Goal: Task Accomplishment & Management: Use online tool/utility

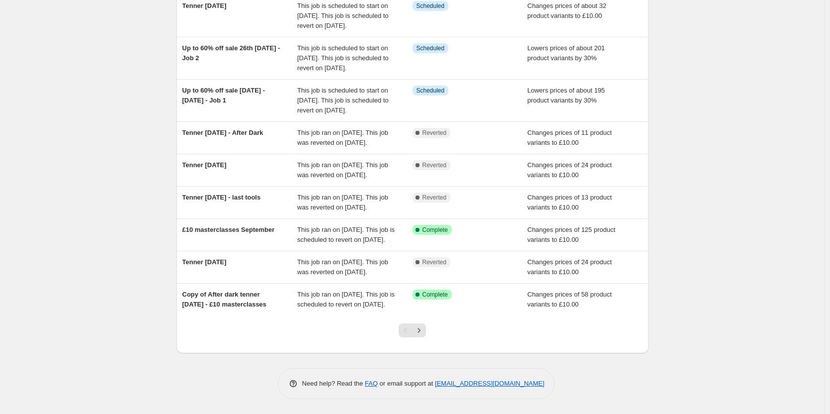
scroll to position [199, 0]
click at [421, 335] on icon "Next" at bounding box center [419, 330] width 10 height 10
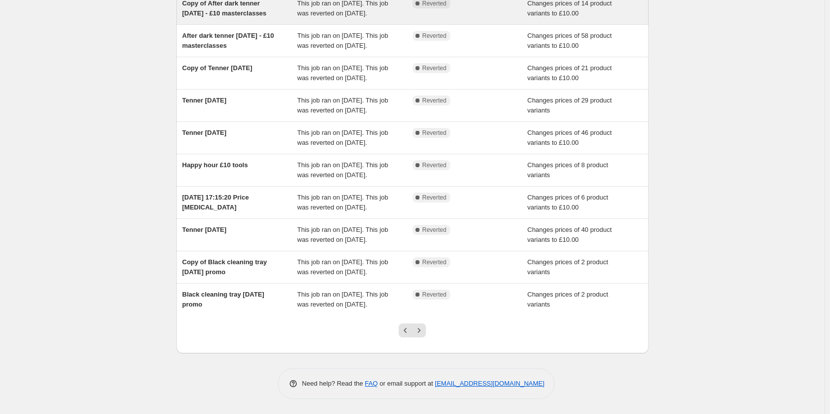
scroll to position [198, 0]
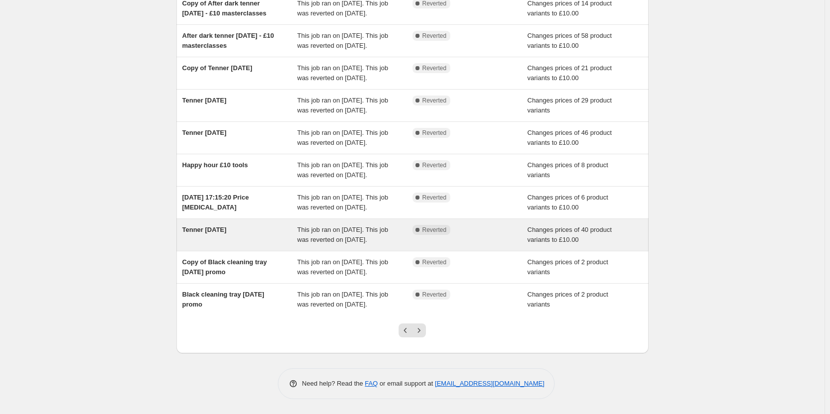
click at [242, 225] on div "Tenner [DATE]" at bounding box center [240, 235] width 115 height 20
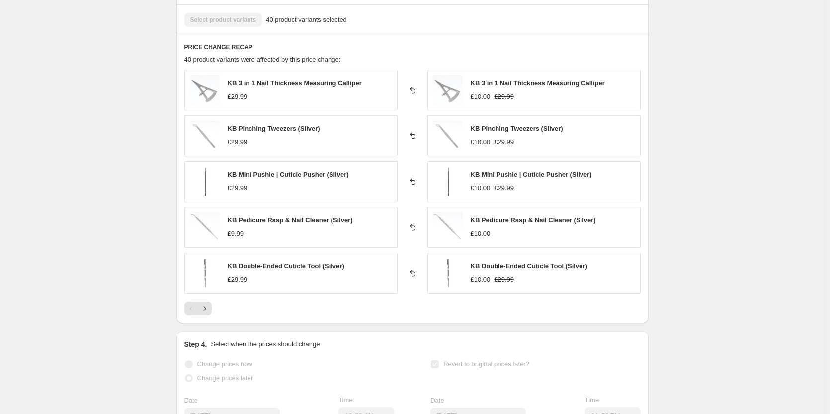
scroll to position [597, 0]
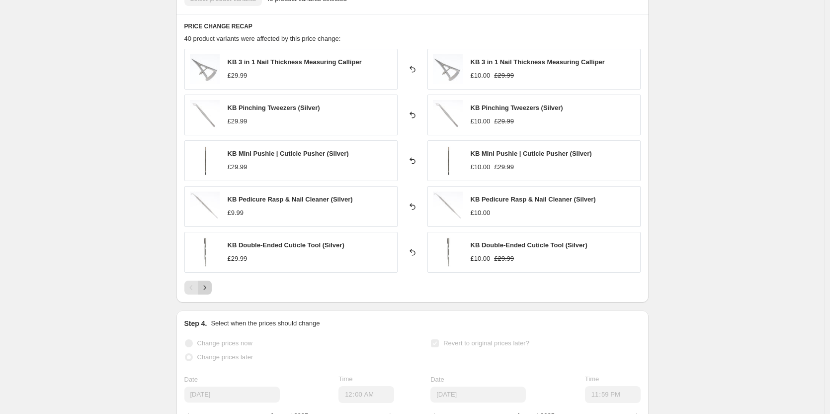
click at [206, 289] on icon "Next" at bounding box center [205, 287] width 10 height 10
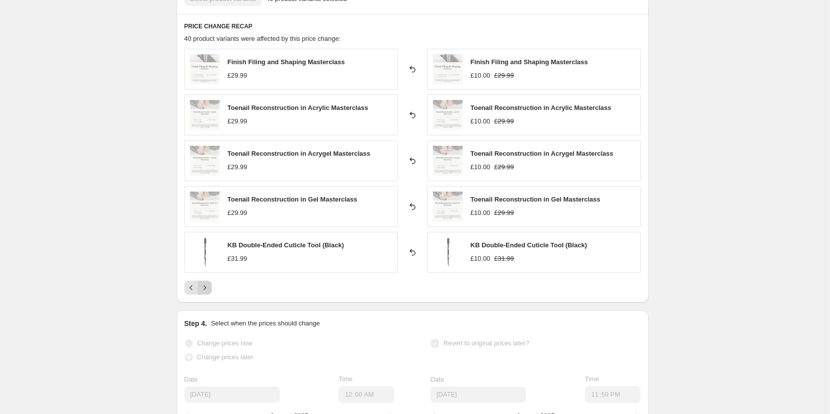
click at [208, 288] on icon "Next" at bounding box center [205, 287] width 10 height 10
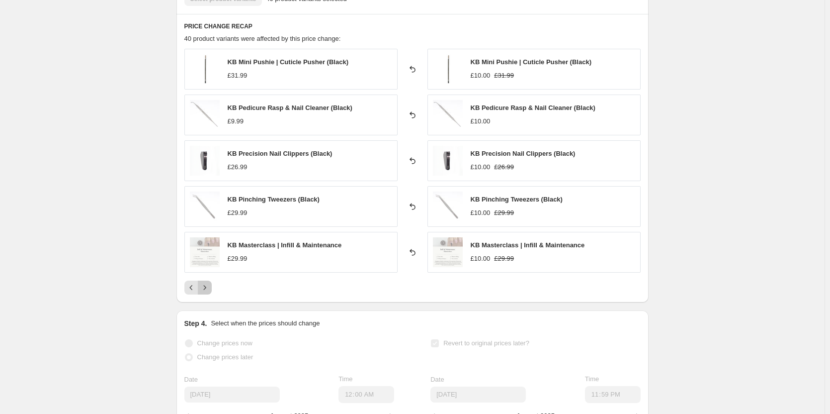
click at [208, 288] on icon "Next" at bounding box center [205, 287] width 10 height 10
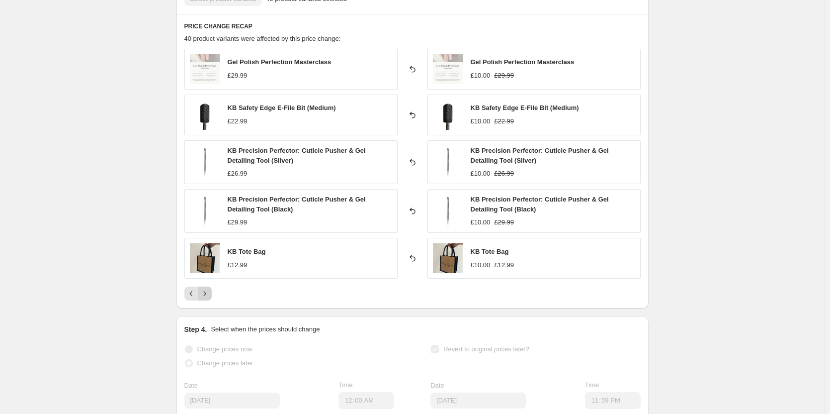
click at [208, 288] on button "Next" at bounding box center [205, 293] width 14 height 14
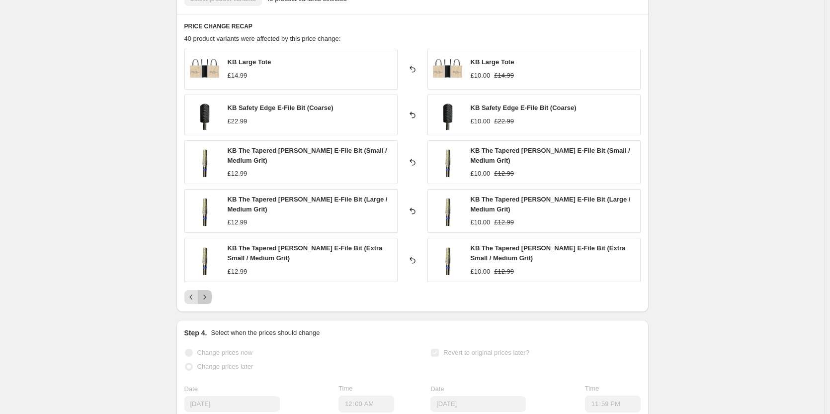
click at [208, 296] on icon "Next" at bounding box center [205, 297] width 10 height 10
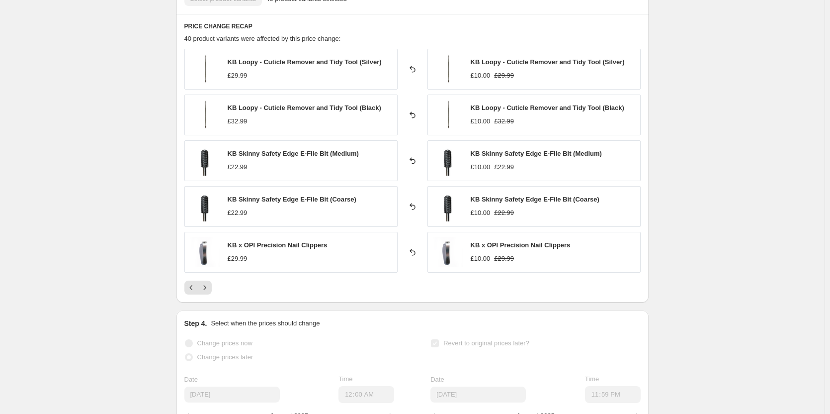
click at [209, 299] on div "PRICE CHANGE RECAP 40 product variants were affected by this price change: KB L…" at bounding box center [413, 158] width 472 height 288
click at [206, 291] on icon "Next" at bounding box center [205, 287] width 10 height 10
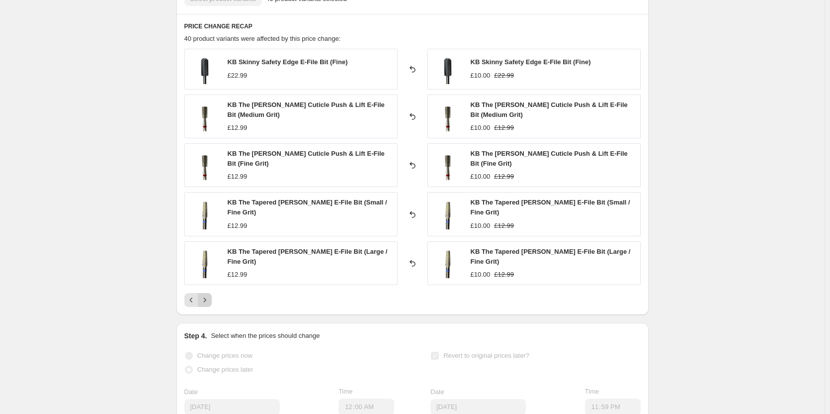
click at [206, 293] on button "Next" at bounding box center [205, 300] width 14 height 14
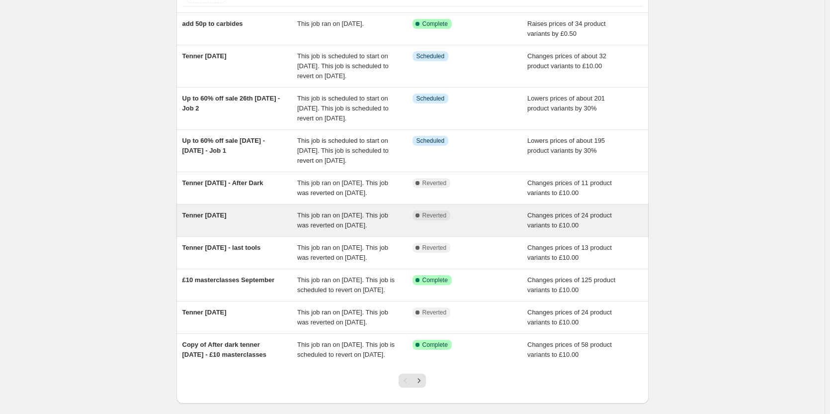
scroll to position [99, 0]
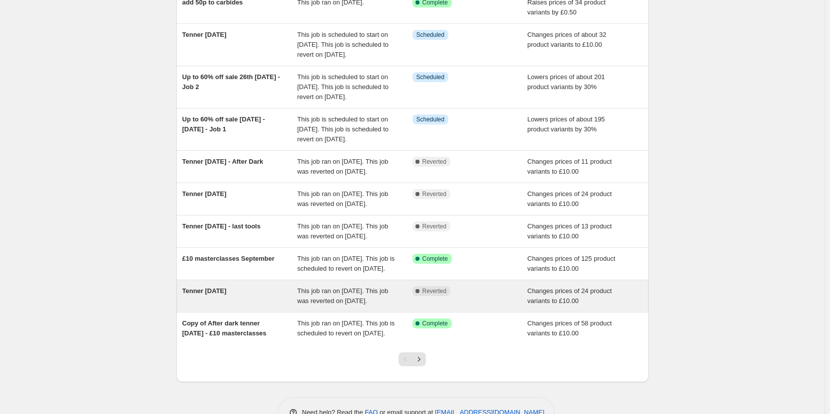
click at [227, 294] on span "Tenner [DATE]" at bounding box center [205, 290] width 44 height 7
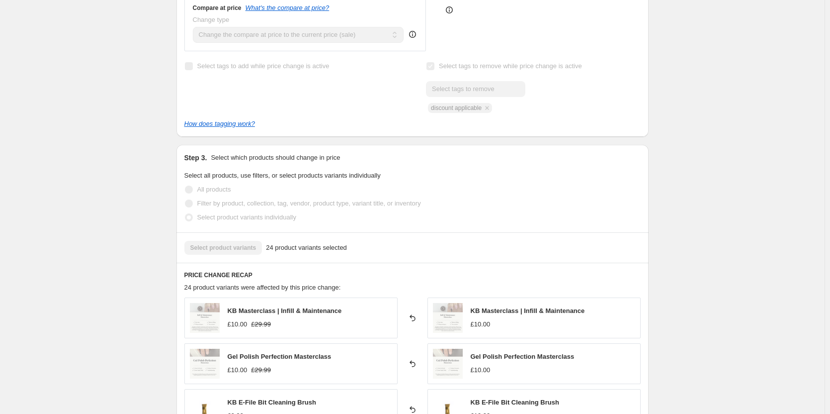
scroll to position [547, 0]
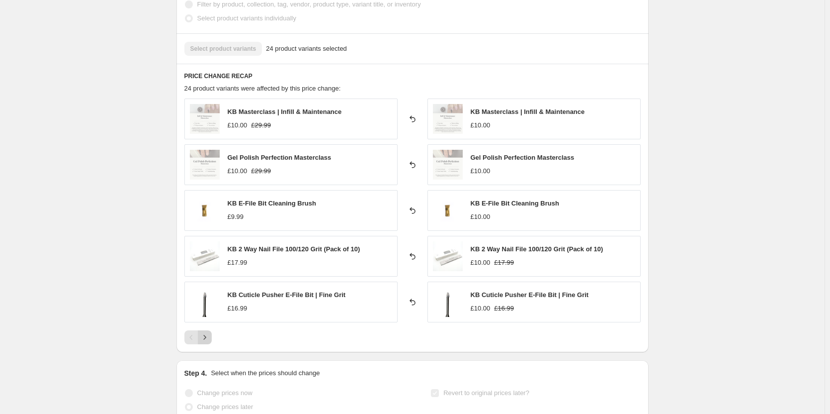
click at [210, 342] on icon "Next" at bounding box center [205, 337] width 10 height 10
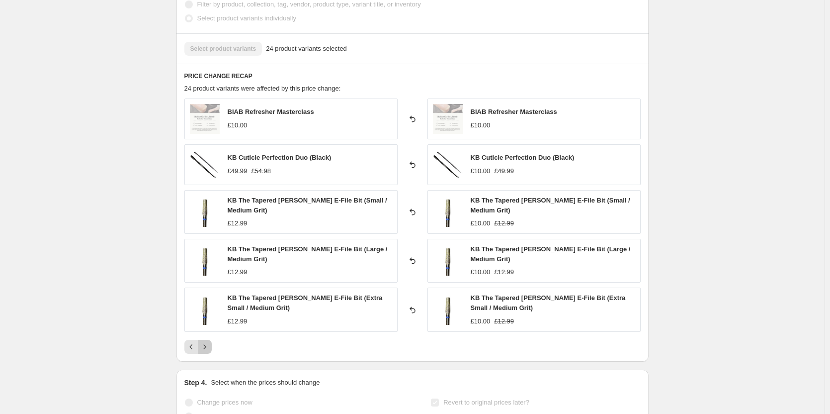
click at [211, 342] on button "Next" at bounding box center [205, 347] width 14 height 14
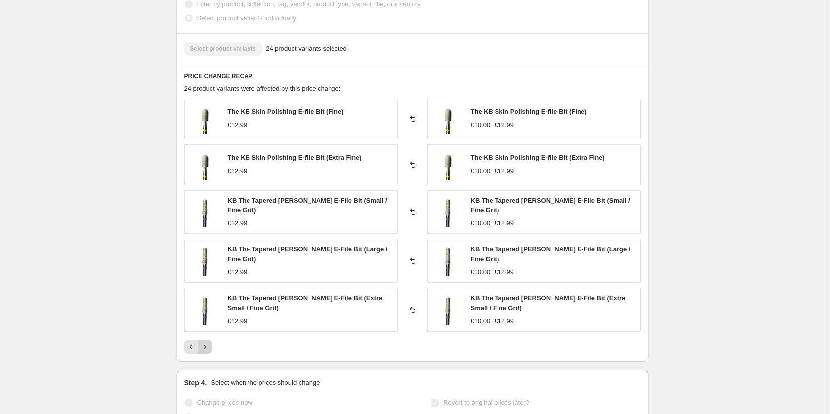
click at [210, 350] on icon "Next" at bounding box center [205, 347] width 10 height 10
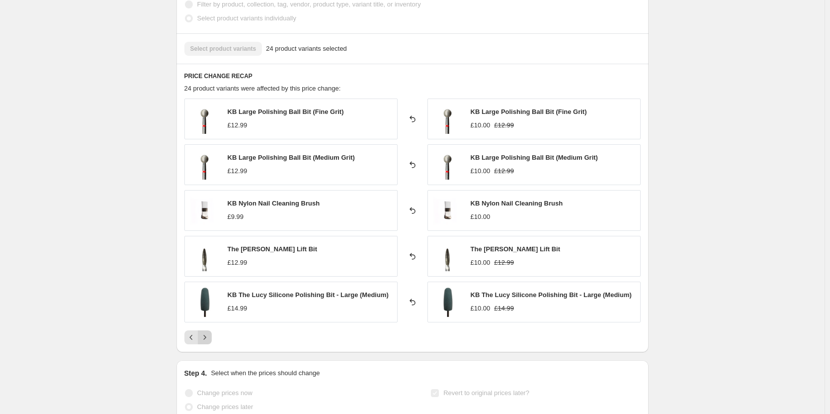
click at [210, 350] on div "PRICE CHANGE RECAP 24 product variants were affected by this price change: KB L…" at bounding box center [413, 208] width 472 height 288
click at [211, 344] on button "Next" at bounding box center [205, 337] width 14 height 14
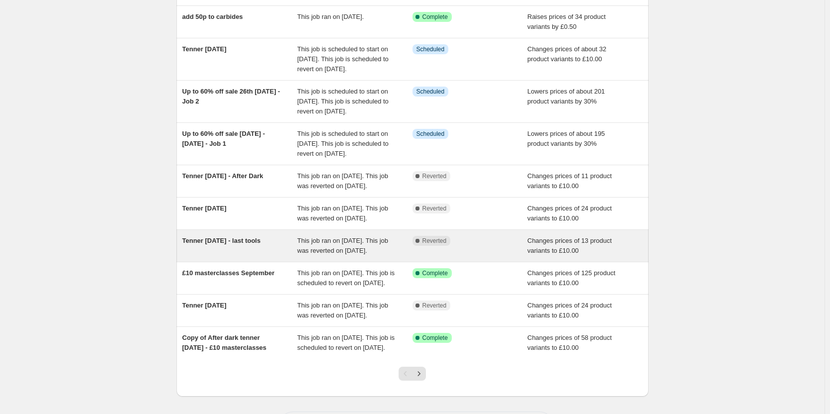
scroll to position [218, 0]
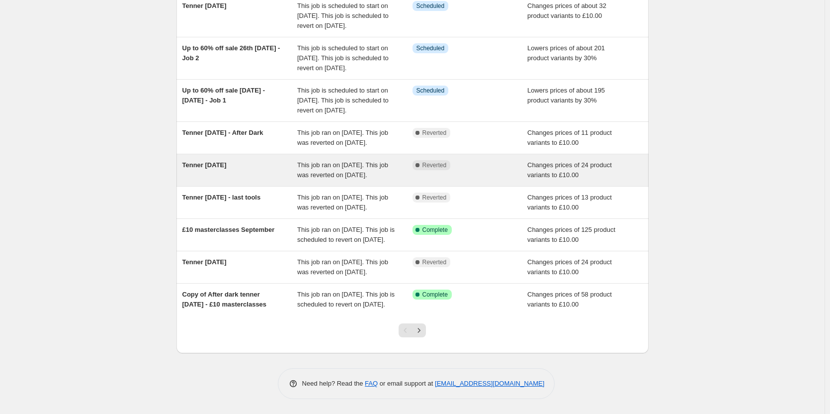
click at [227, 161] on span "Tenner [DATE]" at bounding box center [205, 164] width 44 height 7
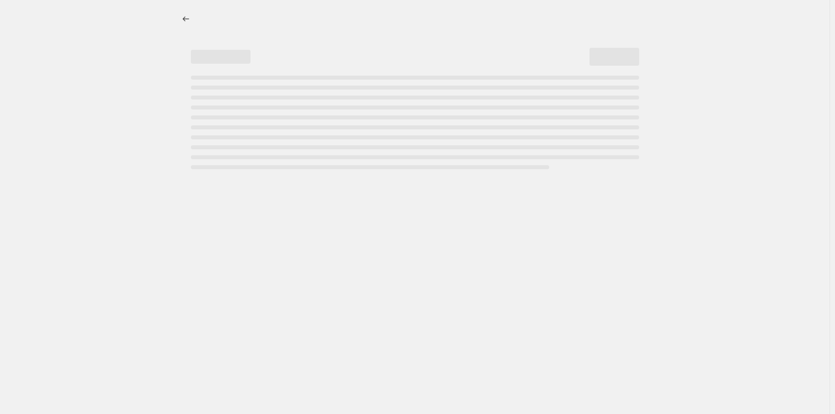
select select "no_change"
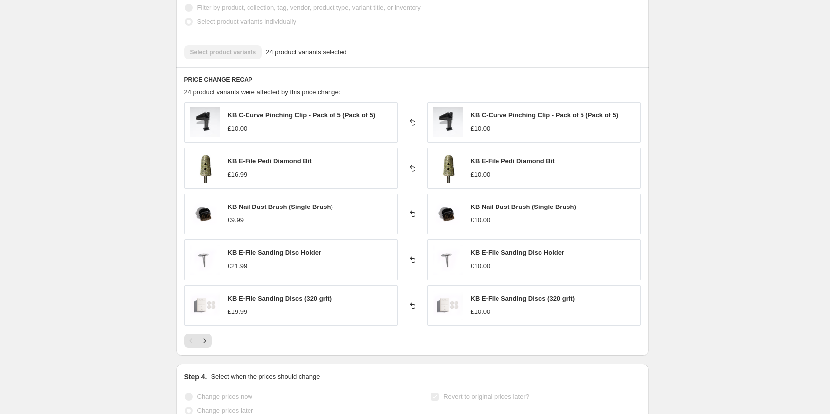
scroll to position [547, 0]
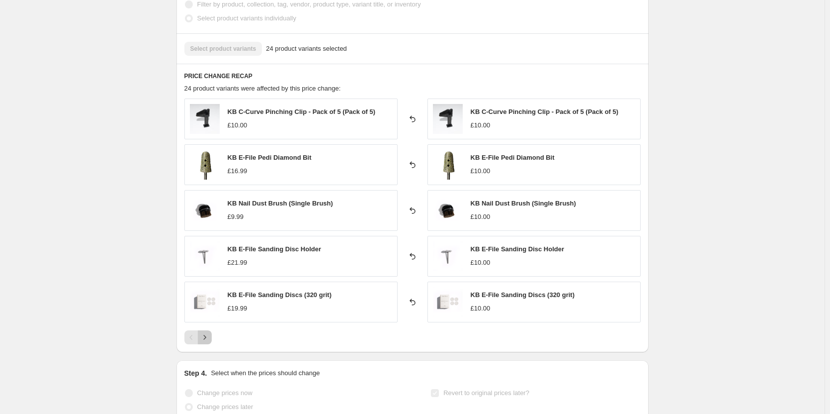
click at [210, 338] on icon "Next" at bounding box center [205, 337] width 10 height 10
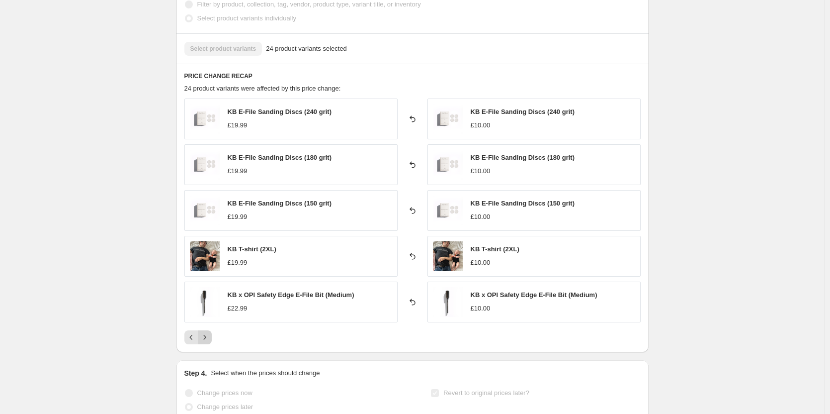
click at [210, 338] on icon "Next" at bounding box center [205, 337] width 10 height 10
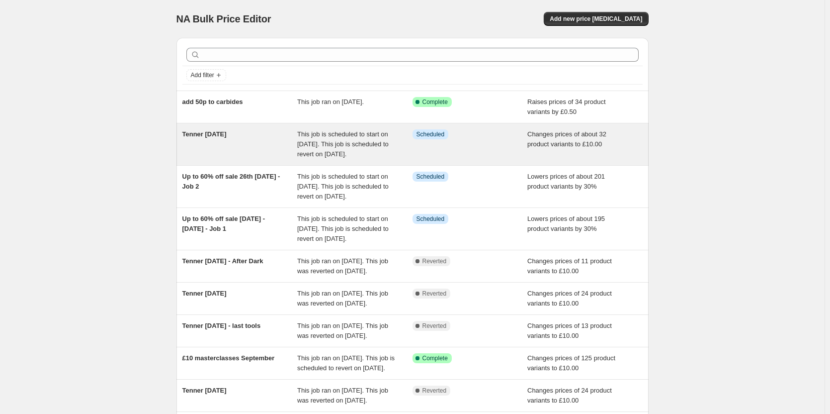
click at [227, 135] on span "Tenner [DATE]" at bounding box center [205, 133] width 44 height 7
select select "no_change"
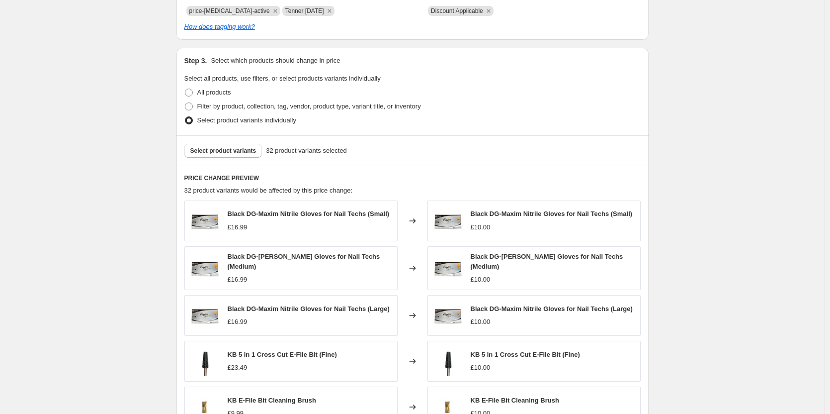
scroll to position [597, 0]
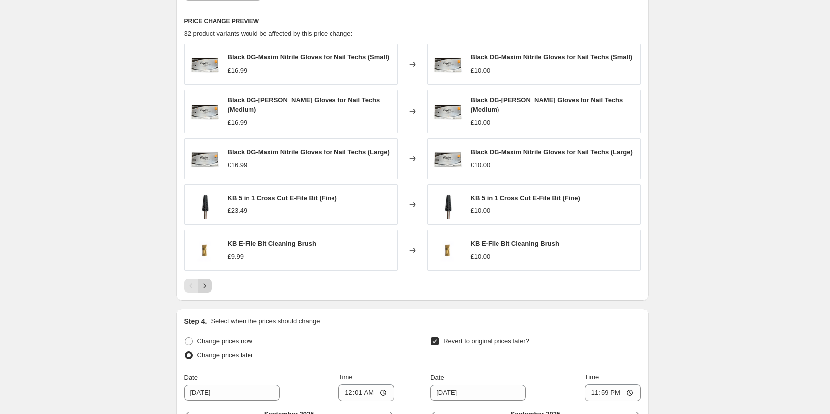
click at [206, 286] on icon "Next" at bounding box center [205, 285] width 10 height 10
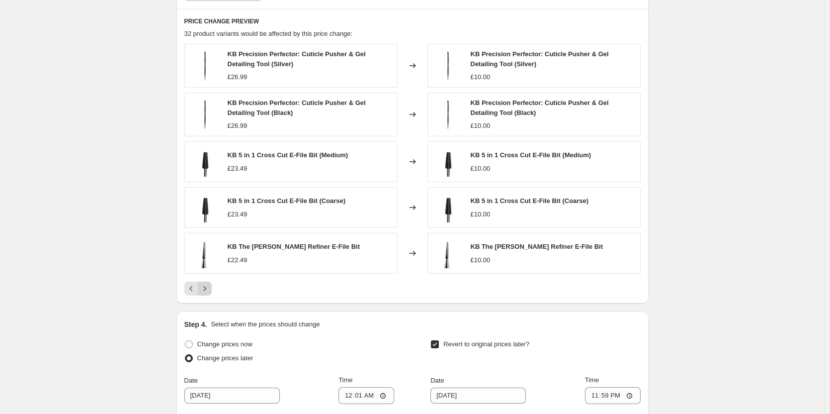
click at [206, 286] on icon "Next" at bounding box center [205, 288] width 10 height 10
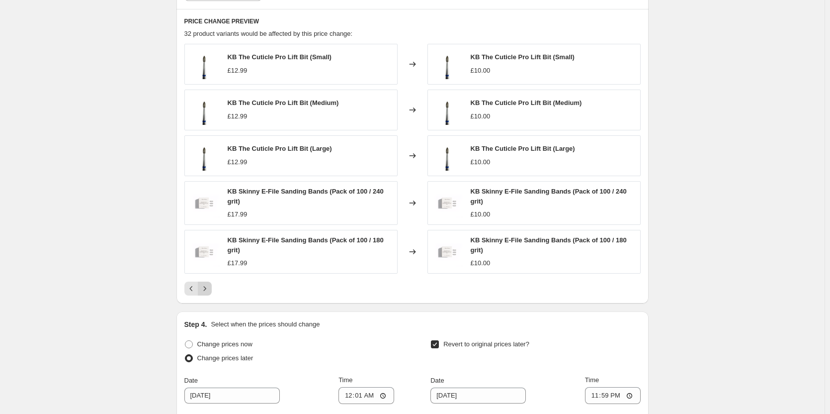
click at [206, 286] on icon "Next" at bounding box center [205, 288] width 10 height 10
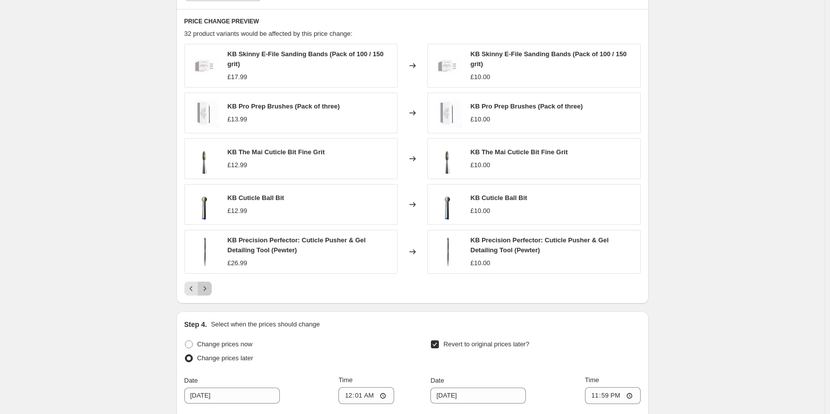
click at [206, 286] on icon "Next" at bounding box center [205, 288] width 10 height 10
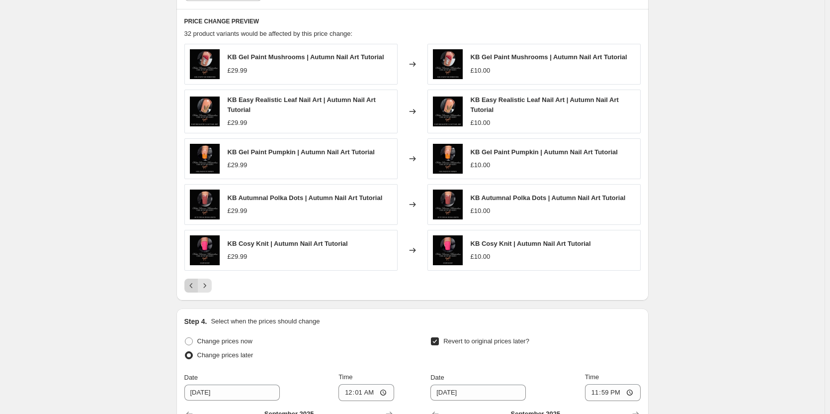
click at [191, 287] on icon "Previous" at bounding box center [191, 285] width 10 height 10
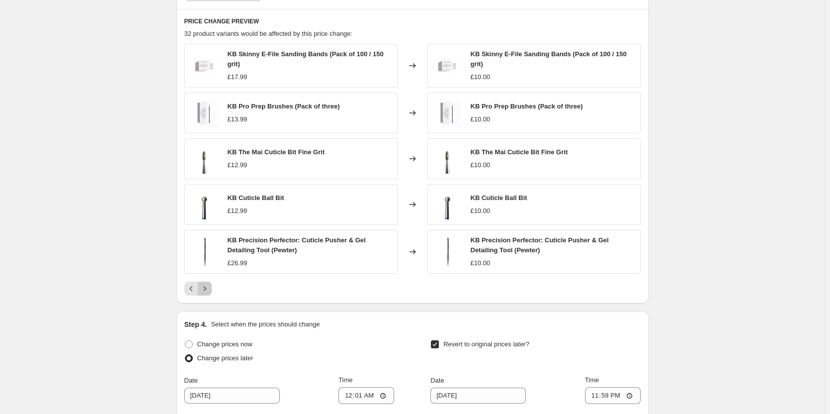
click at [210, 287] on icon "Next" at bounding box center [205, 288] width 10 height 10
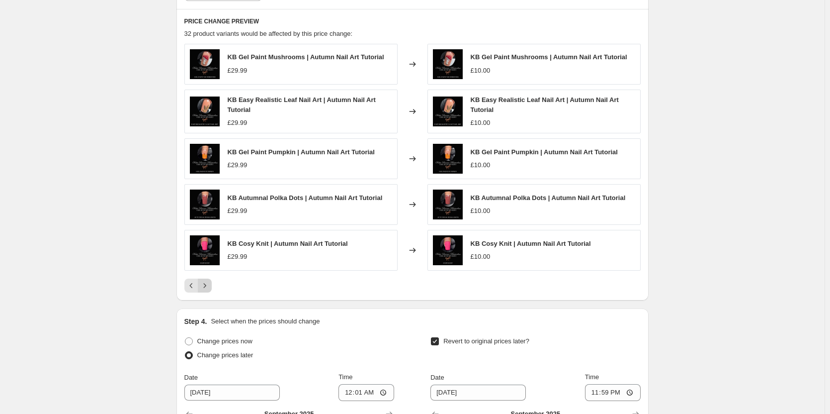
click at [210, 287] on icon "Next" at bounding box center [205, 285] width 10 height 10
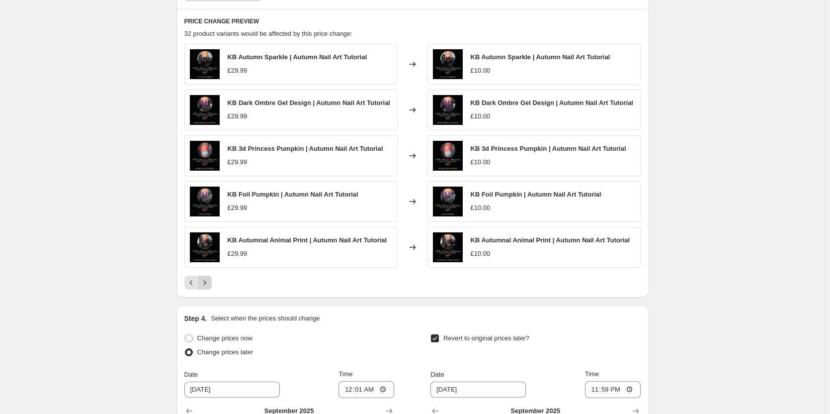
click at [210, 287] on icon "Next" at bounding box center [205, 282] width 10 height 10
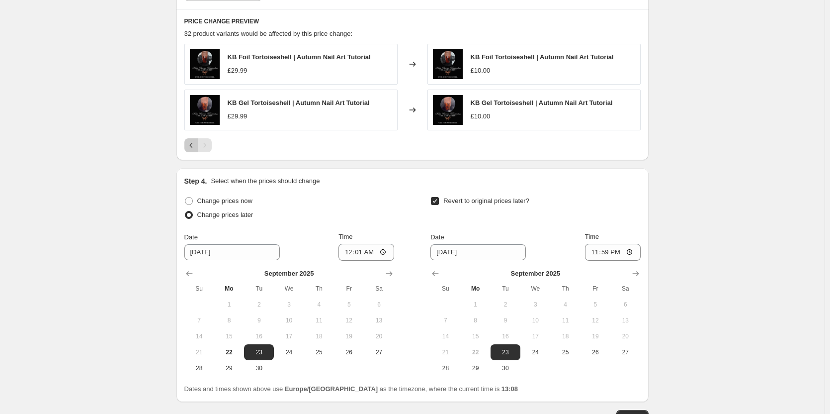
click at [196, 143] on icon "Previous" at bounding box center [191, 145] width 10 height 10
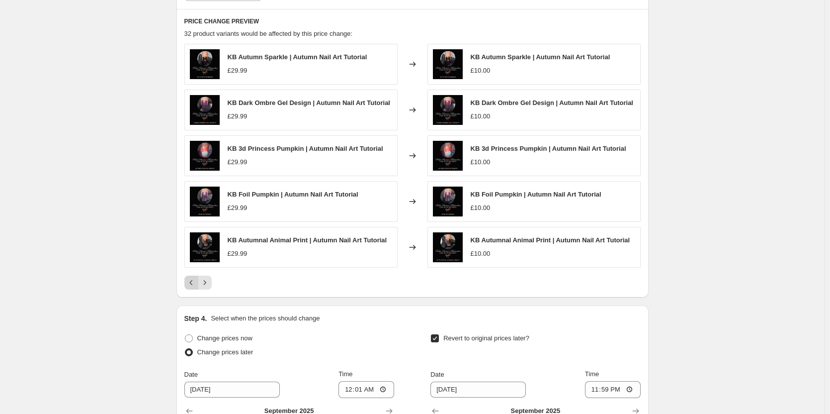
click at [193, 276] on button "Previous" at bounding box center [191, 282] width 14 height 14
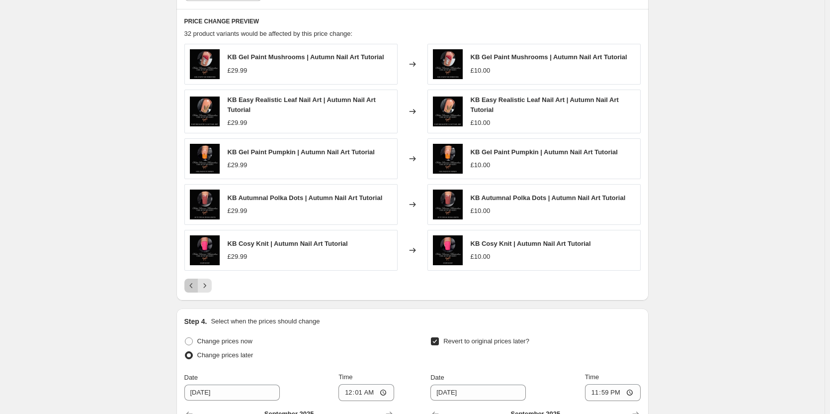
click at [190, 287] on icon "Previous" at bounding box center [191, 285] width 10 height 10
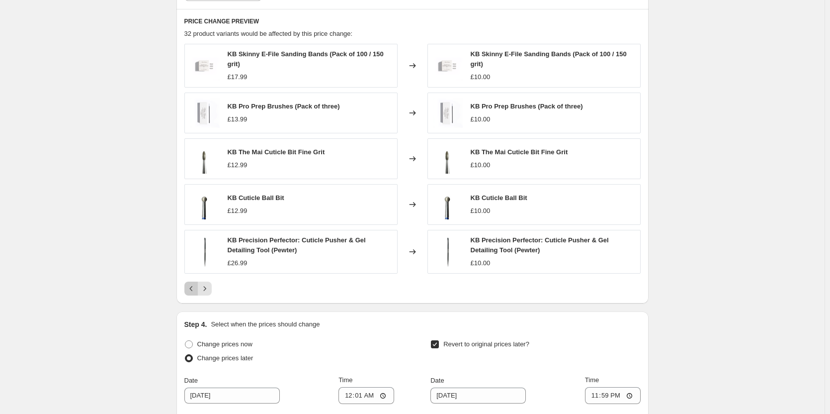
click at [191, 286] on icon "Previous" at bounding box center [191, 288] width 10 height 10
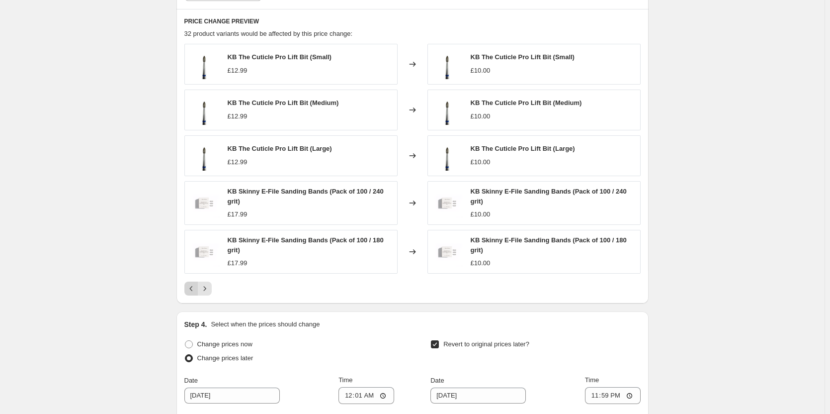
click at [191, 286] on icon "Previous" at bounding box center [191, 288] width 10 height 10
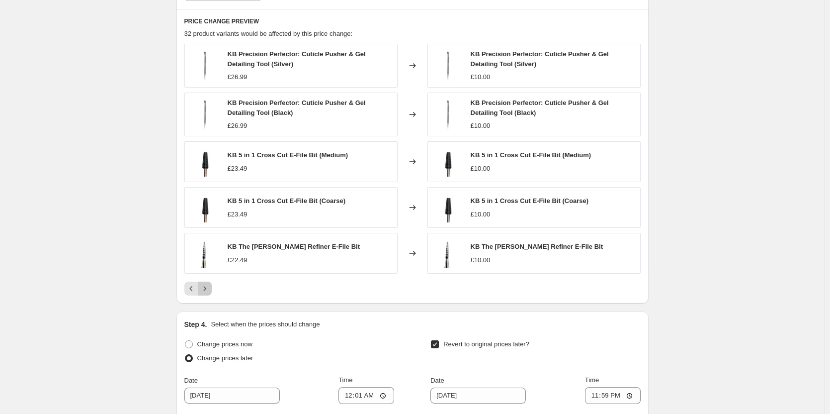
click at [205, 285] on icon "Next" at bounding box center [205, 288] width 10 height 10
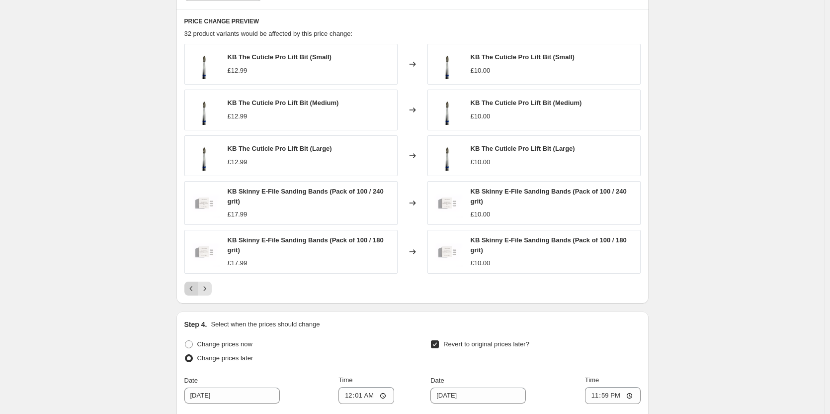
click at [193, 292] on icon "Previous" at bounding box center [191, 288] width 10 height 10
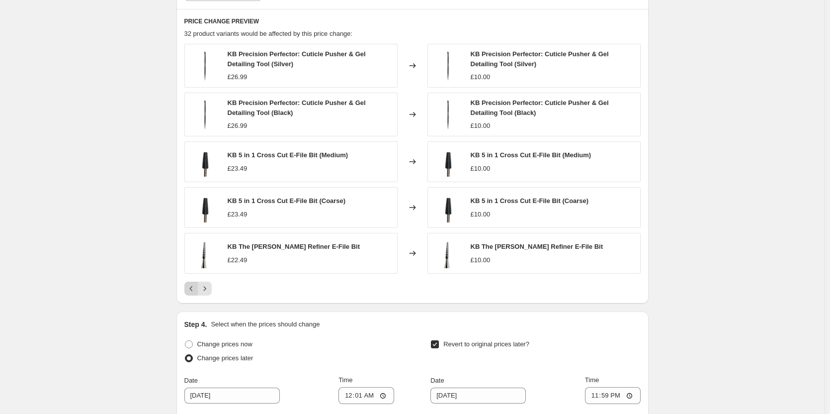
click at [191, 293] on icon "Previous" at bounding box center [191, 288] width 10 height 10
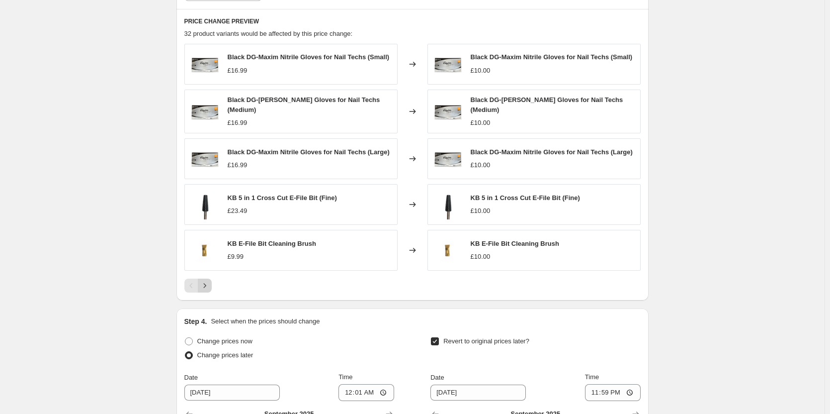
click at [205, 285] on icon "Next" at bounding box center [205, 285] width 10 height 10
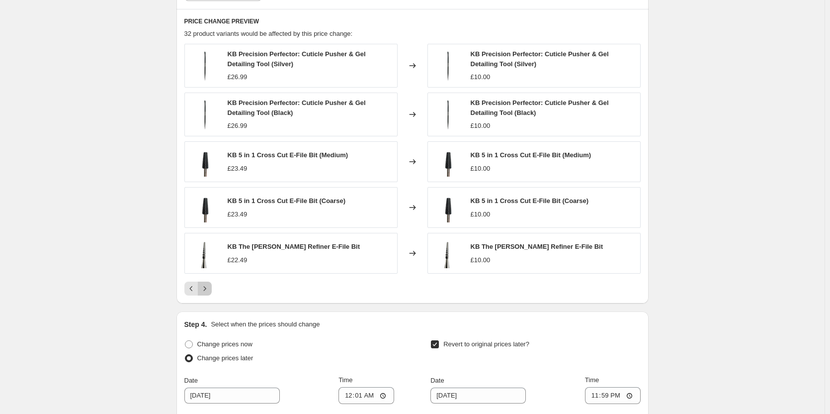
click at [206, 285] on icon "Next" at bounding box center [205, 288] width 10 height 10
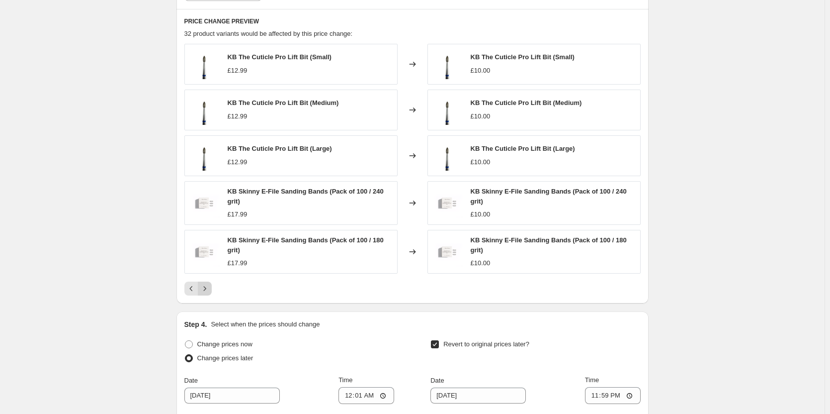
click at [206, 285] on icon "Next" at bounding box center [205, 288] width 10 height 10
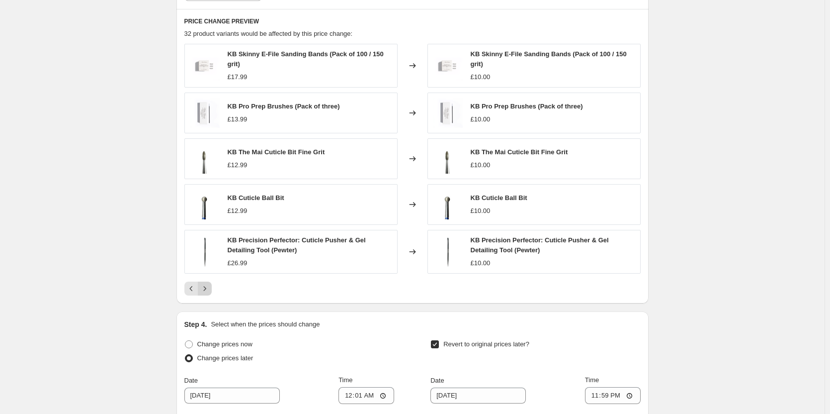
click at [206, 285] on icon "Next" at bounding box center [205, 288] width 10 height 10
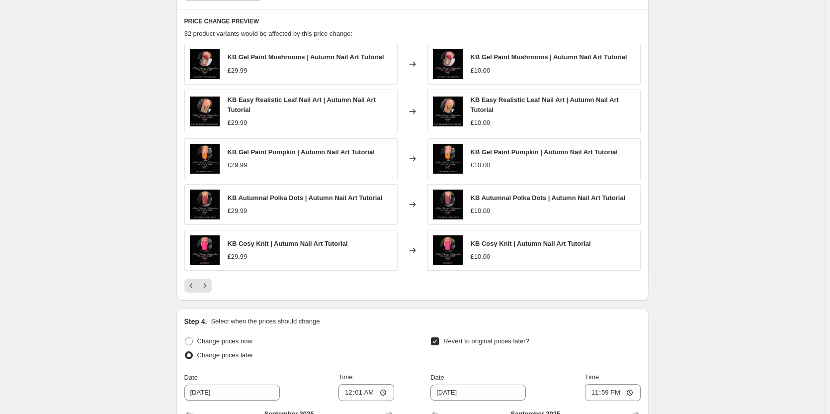
click at [152, 405] on div "Tenner [DATE]. This page is ready Tenner [DATE] Info Scheduled Copy to new job …" at bounding box center [412, 13] width 825 height 1221
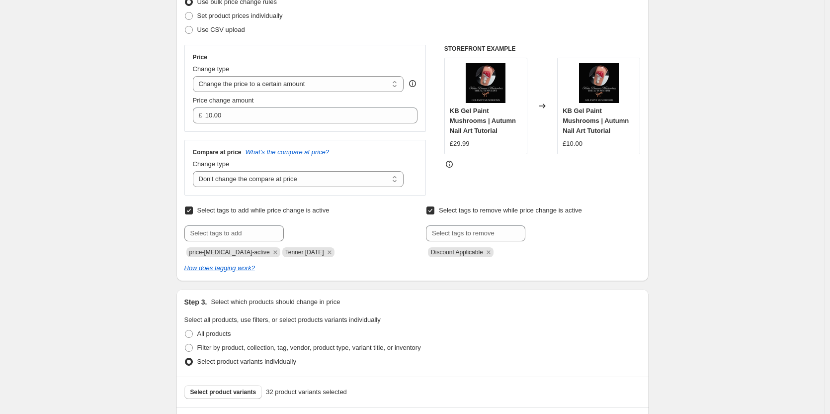
scroll to position [0, 0]
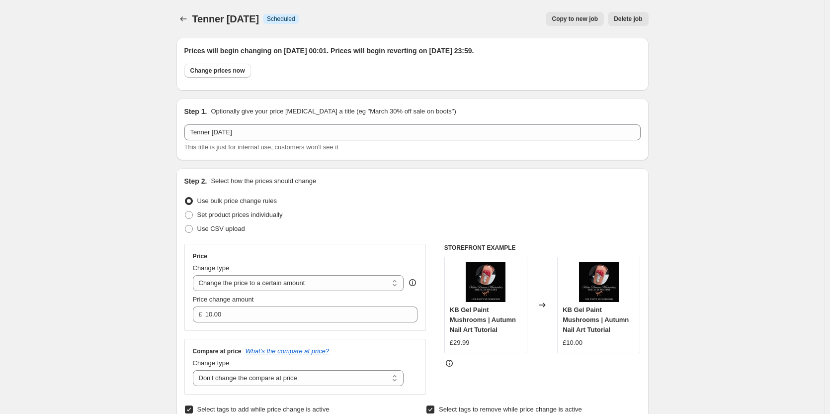
click at [592, 14] on button "Copy to new job" at bounding box center [575, 19] width 58 height 14
select select "no_change"
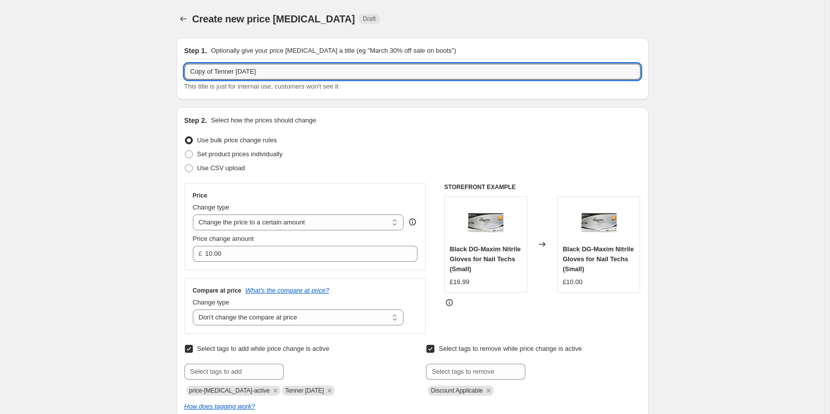
drag, startPoint x: 217, startPoint y: 72, endPoint x: 173, endPoint y: 79, distance: 44.4
click at [245, 73] on input "Tenner [DATE]" at bounding box center [412, 72] width 457 height 16
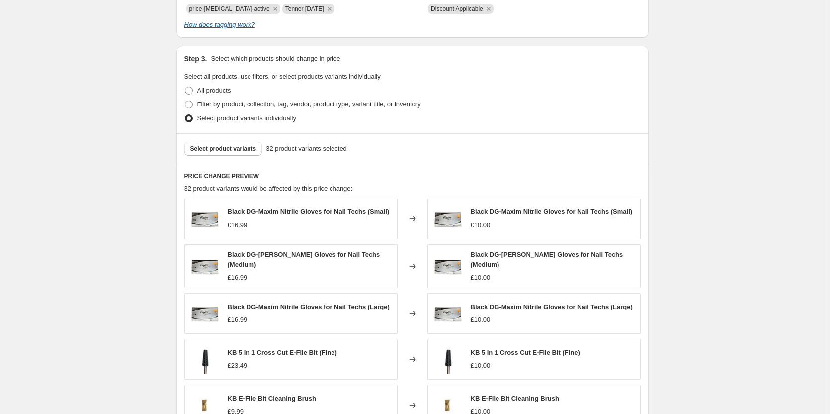
scroll to position [398, 0]
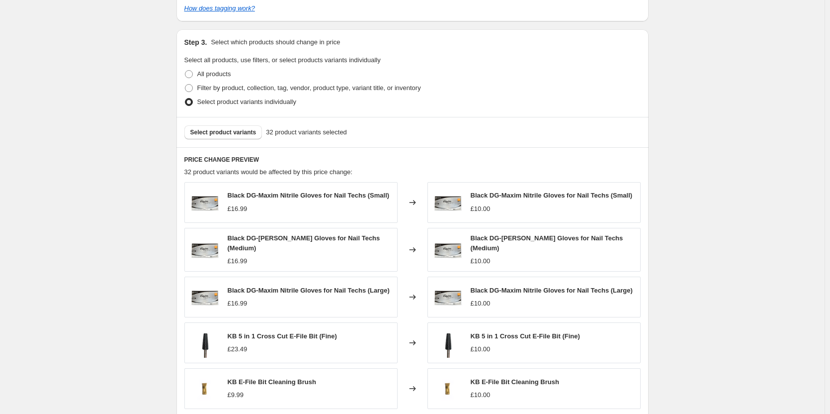
type input "Tenner [DATE]"
click at [208, 143] on div "Select product variants 32 product variants selected" at bounding box center [413, 132] width 472 height 30
click at [213, 138] on button "Select product variants" at bounding box center [223, 132] width 78 height 14
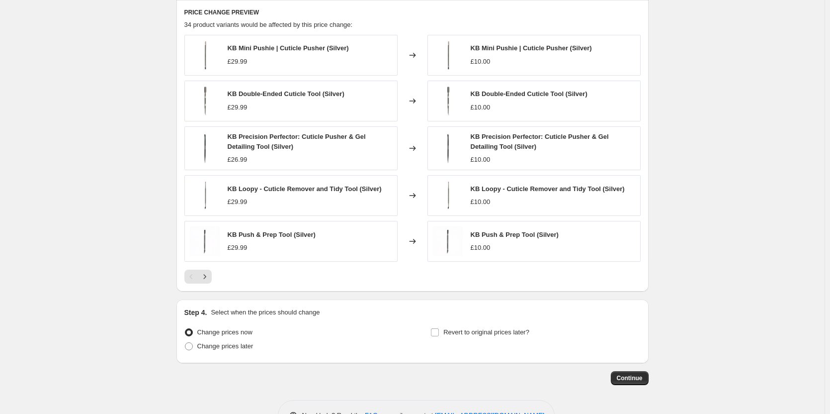
scroll to position [577, 0]
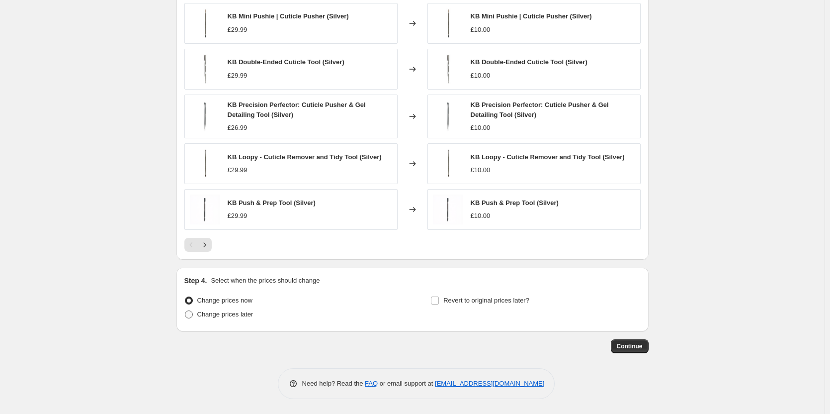
click at [225, 319] on span "Change prices later" at bounding box center [225, 314] width 56 height 10
click at [185, 311] on input "Change prices later" at bounding box center [185, 310] width 0 height 0
radio input "true"
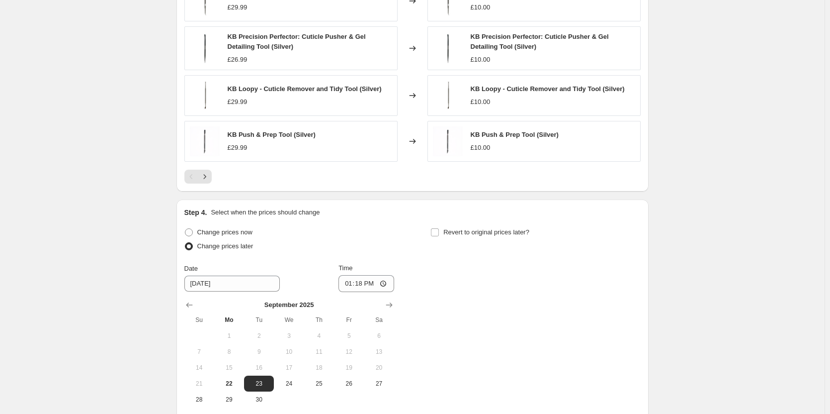
scroll to position [747, 0]
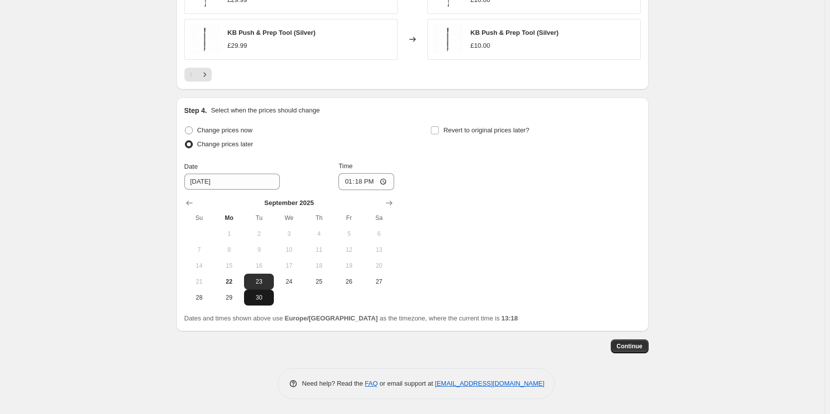
click at [264, 299] on span "30" at bounding box center [259, 297] width 22 height 8
type input "[DATE]"
click at [363, 179] on input "13:18" at bounding box center [367, 181] width 56 height 17
type input "00:01"
click at [436, 130] on input "Revert to original prices later?" at bounding box center [435, 130] width 8 height 8
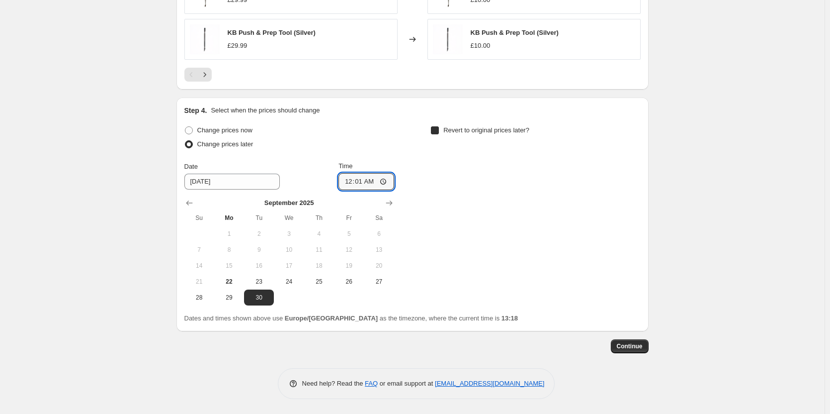
checkbox input "true"
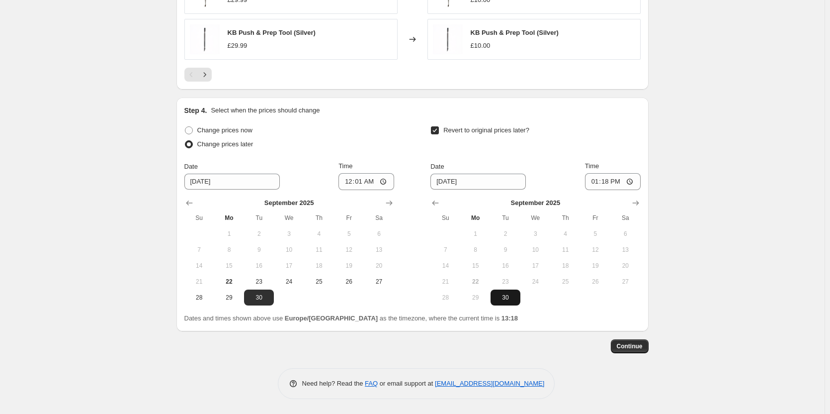
click at [506, 300] on span "30" at bounding box center [506, 297] width 22 height 8
type input "[DATE]"
click at [611, 184] on input "13:18" at bounding box center [613, 181] width 56 height 17
type input "23:59"
click at [645, 343] on button "Continue" at bounding box center [630, 346] width 38 height 14
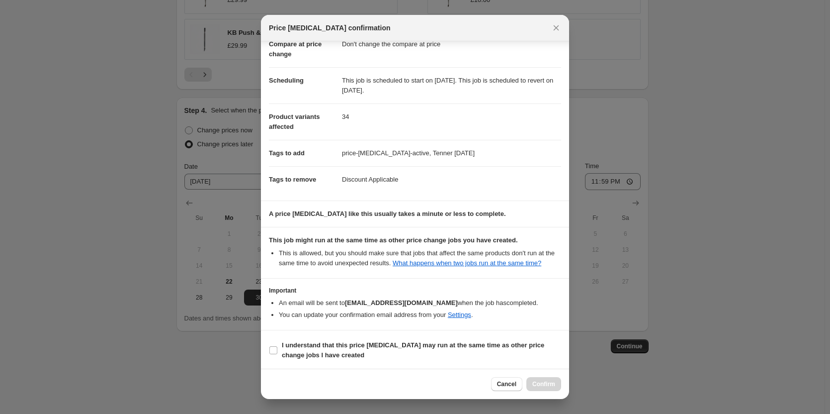
scroll to position [56, 0]
click at [274, 350] on input "I understand that this price [MEDICAL_DATA] may run at the same time as other p…" at bounding box center [274, 349] width 8 height 8
checkbox input "true"
click at [543, 379] on button "Confirm" at bounding box center [544, 384] width 35 height 14
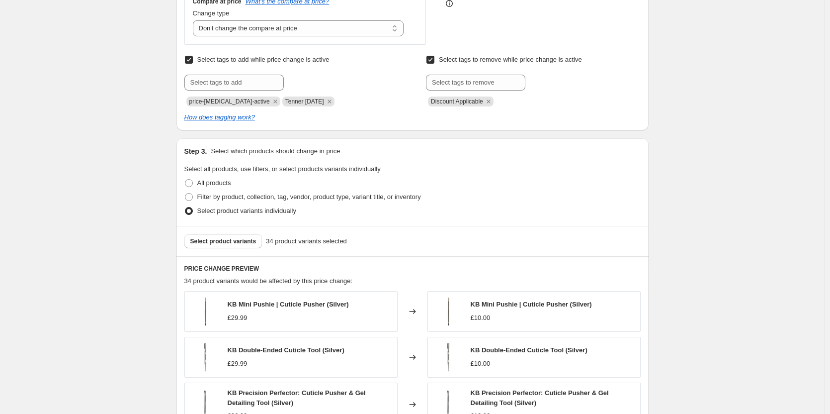
scroll to position [1, 0]
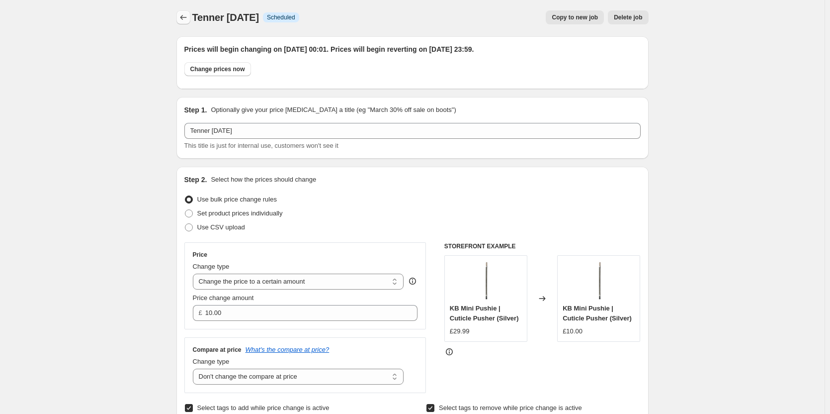
click at [184, 18] on icon "Price change jobs" at bounding box center [184, 17] width 10 height 10
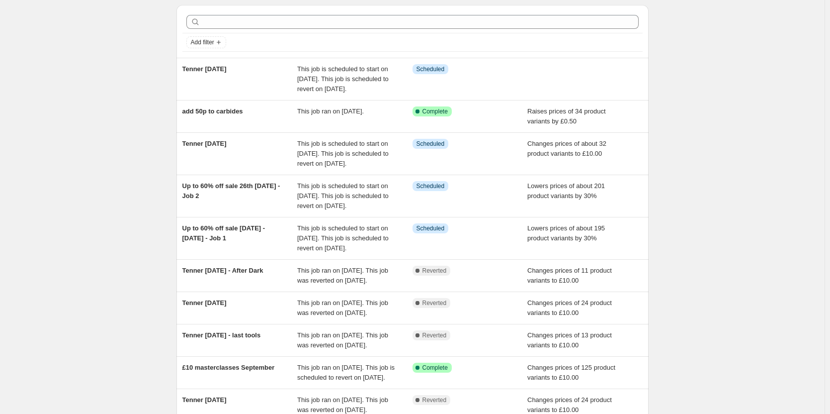
scroll to position [50, 0]
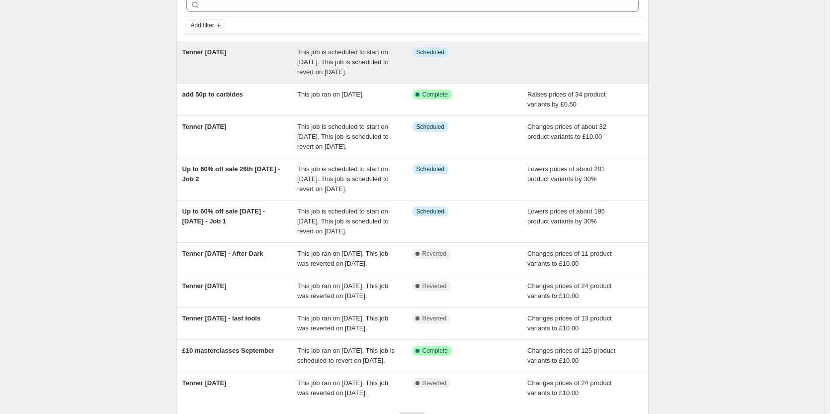
click at [321, 71] on span "This job is scheduled to start on [DATE]. This job is scheduled to revert on [D…" at bounding box center [342, 61] width 91 height 27
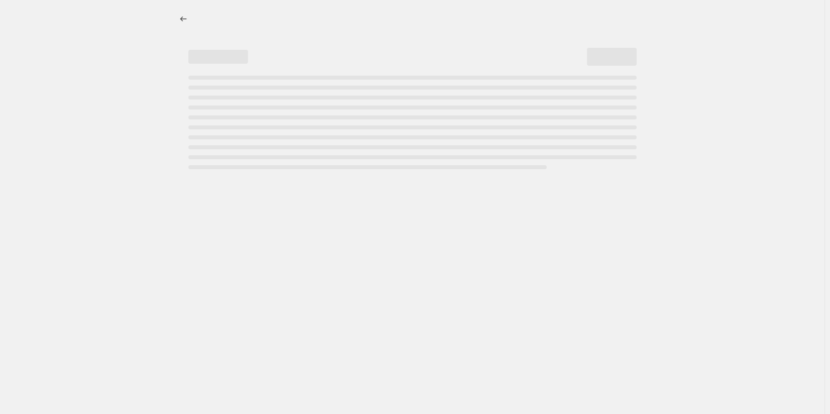
select select "no_change"
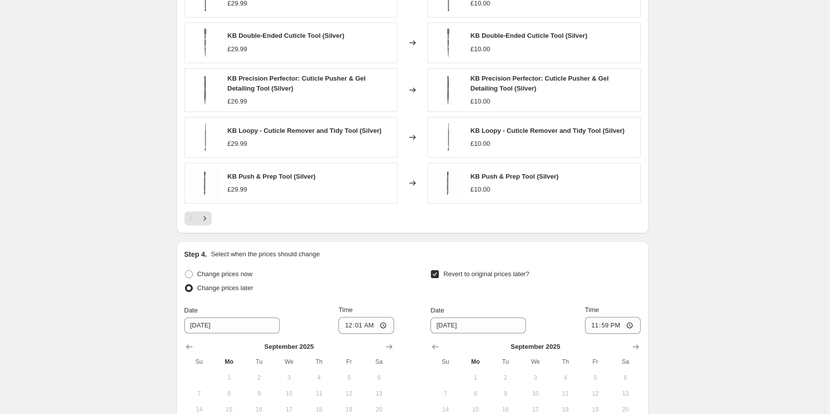
scroll to position [796, 0]
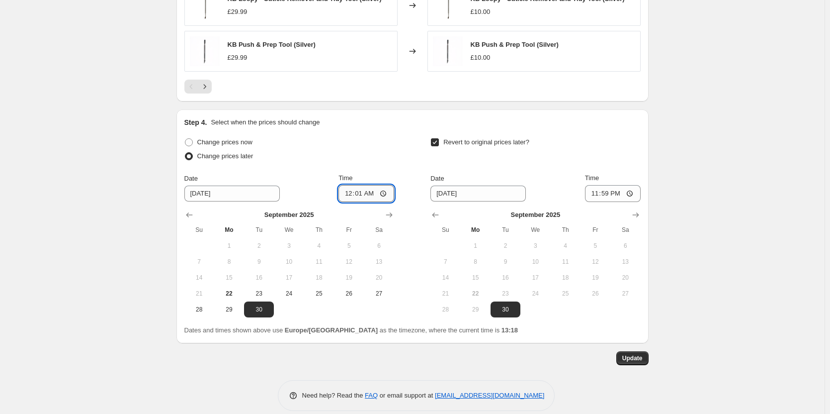
click at [371, 194] on input "00:01" at bounding box center [367, 193] width 56 height 17
type input "00:05"
click at [637, 365] on button "Update" at bounding box center [633, 358] width 32 height 14
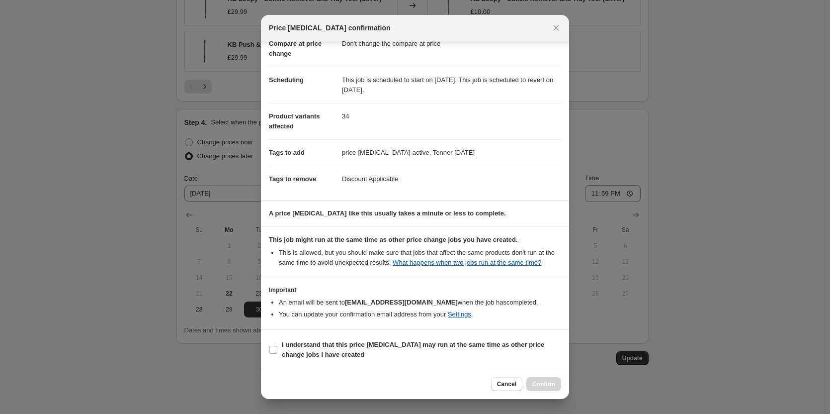
scroll to position [56, 0]
click at [283, 349] on b "I understand that this price [MEDICAL_DATA] may run at the same time as other p…" at bounding box center [413, 348] width 263 height 17
click at [277, 349] on input "I understand that this price [MEDICAL_DATA] may run at the same time as other p…" at bounding box center [274, 349] width 8 height 8
checkbox input "true"
click at [535, 381] on span "Confirm" at bounding box center [544, 384] width 23 height 8
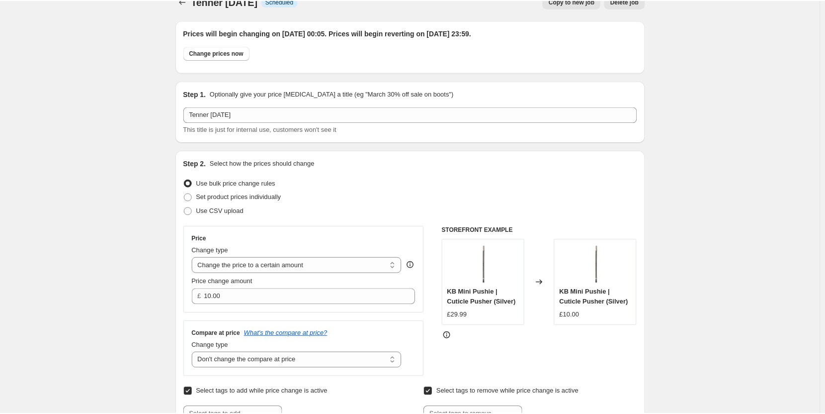
scroll to position [0, 0]
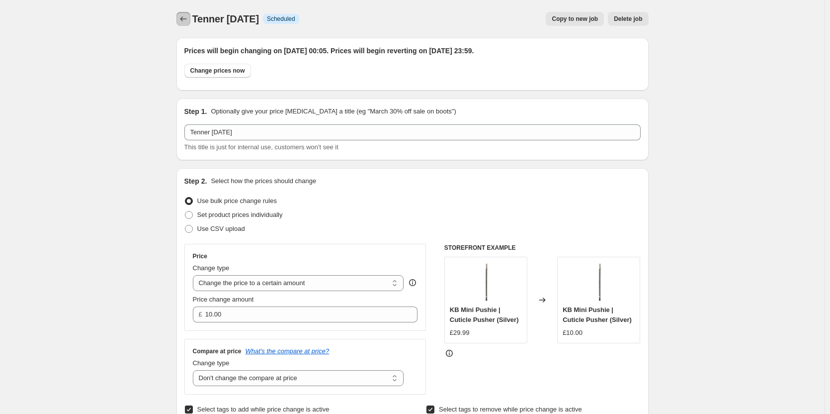
click at [188, 19] on icon "Price change jobs" at bounding box center [184, 19] width 10 height 10
